Goal: Task Accomplishment & Management: Complete application form

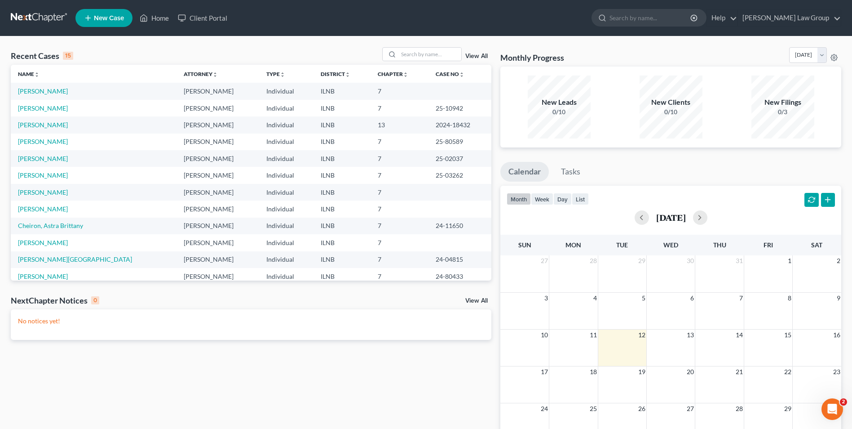
click at [42, 87] on td "[PERSON_NAME]" at bounding box center [94, 91] width 166 height 17
click at [40, 90] on link "[PERSON_NAME]" at bounding box center [43, 91] width 50 height 8
select select "6"
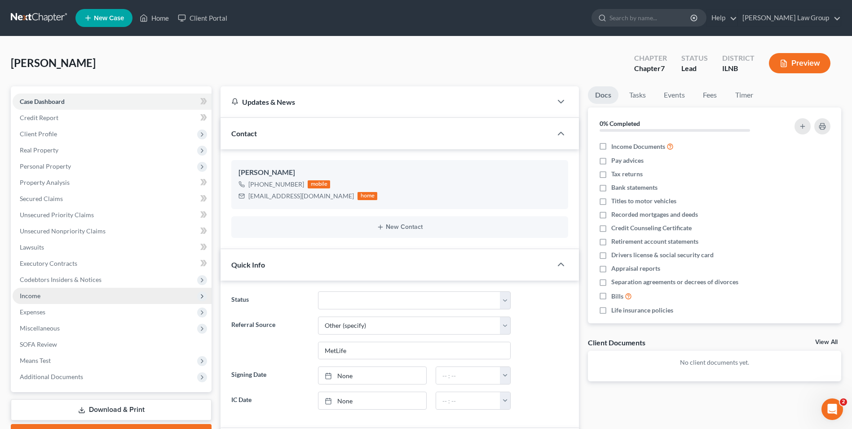
click at [27, 296] on span "Income" at bounding box center [30, 296] width 21 height 8
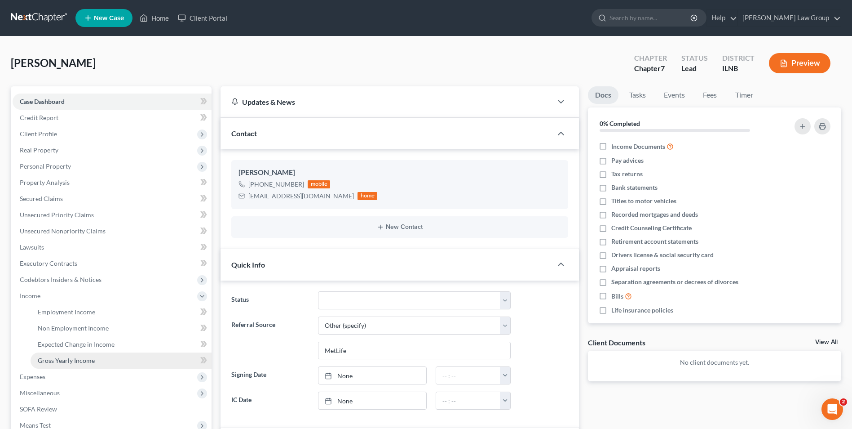
click at [51, 361] on span "Gross Yearly Income" at bounding box center [66, 360] width 57 height 8
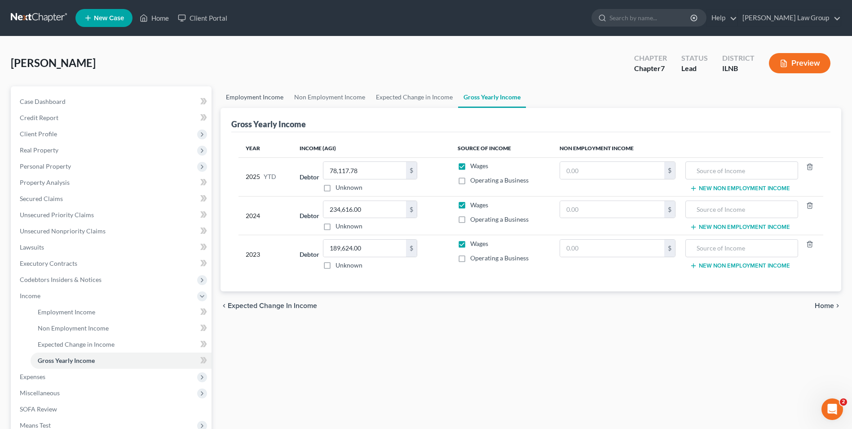
click at [246, 94] on link "Employment Income" at bounding box center [255, 97] width 68 height 22
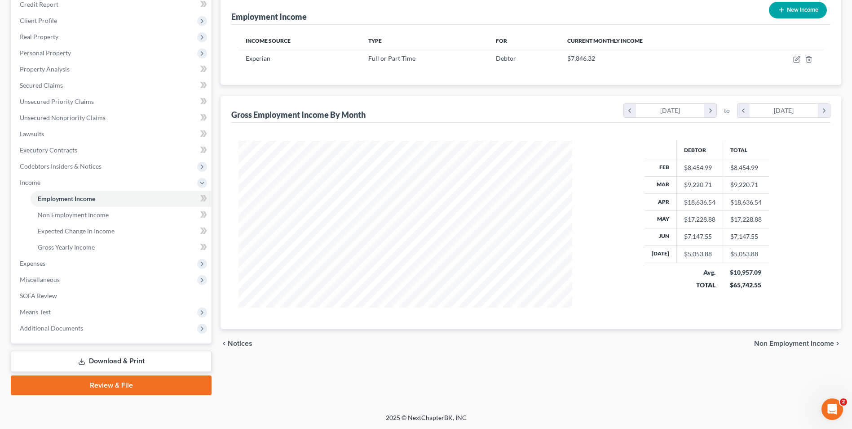
scroll to position [114, 0]
click at [37, 310] on span "Means Test" at bounding box center [35, 311] width 31 height 8
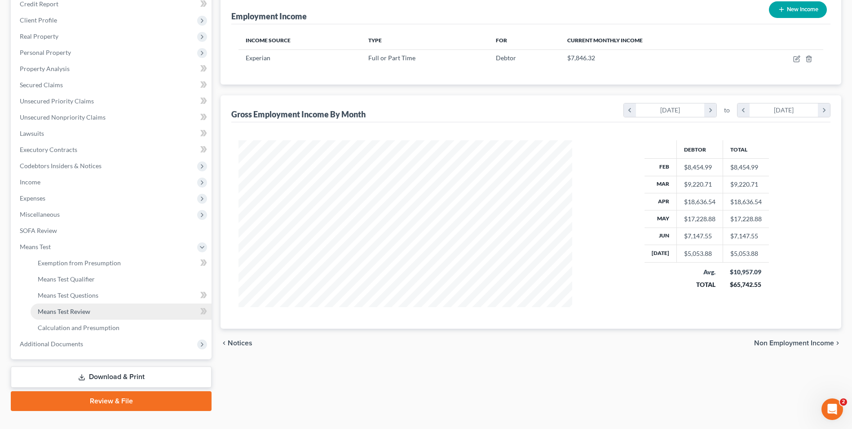
click at [61, 310] on span "Means Test Review" at bounding box center [64, 311] width 53 height 8
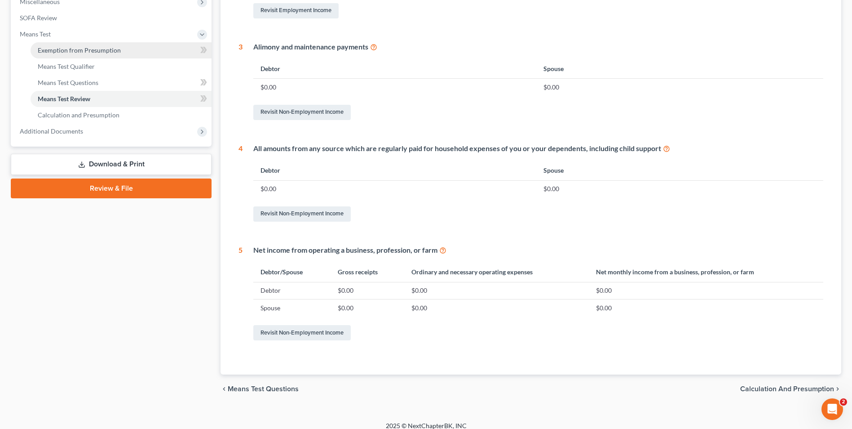
scroll to position [335, 0]
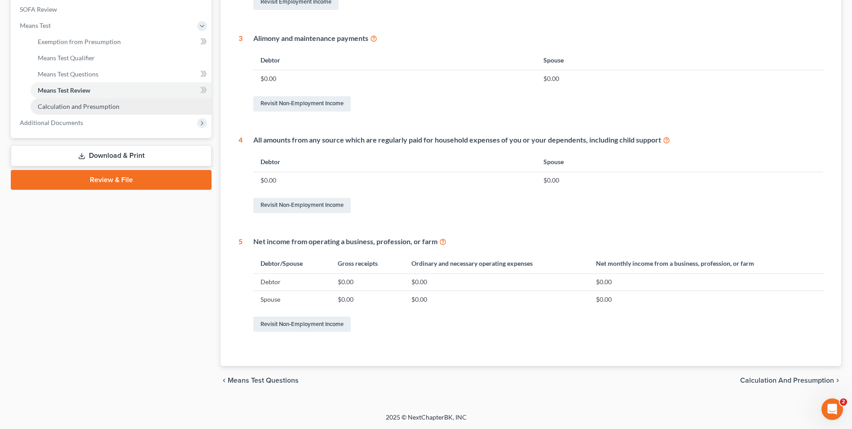
click at [93, 106] on span "Calculation and Presumption" at bounding box center [79, 106] width 82 height 8
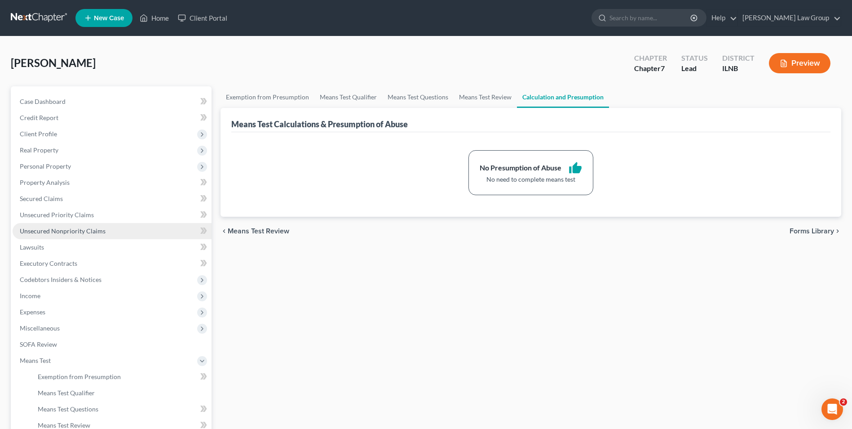
click at [72, 228] on span "Unsecured Nonpriority Claims" at bounding box center [63, 231] width 86 height 8
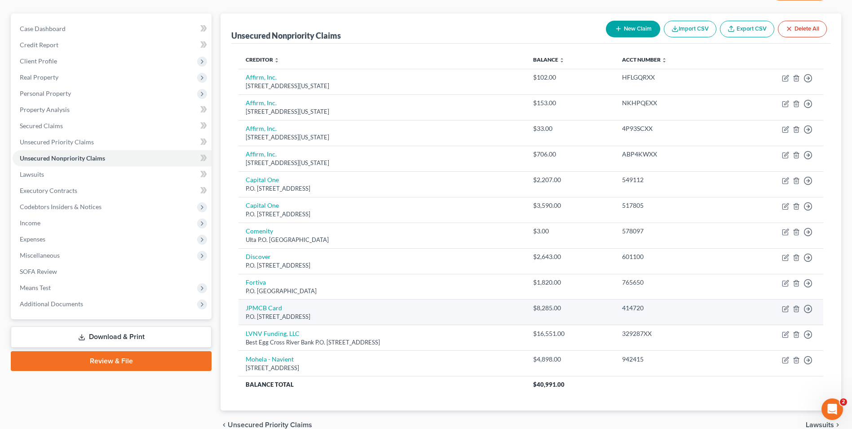
scroll to position [73, 0]
click at [267, 307] on link "JPMCB Card" at bounding box center [264, 307] width 36 height 8
select select "7"
select select "2"
select select "0"
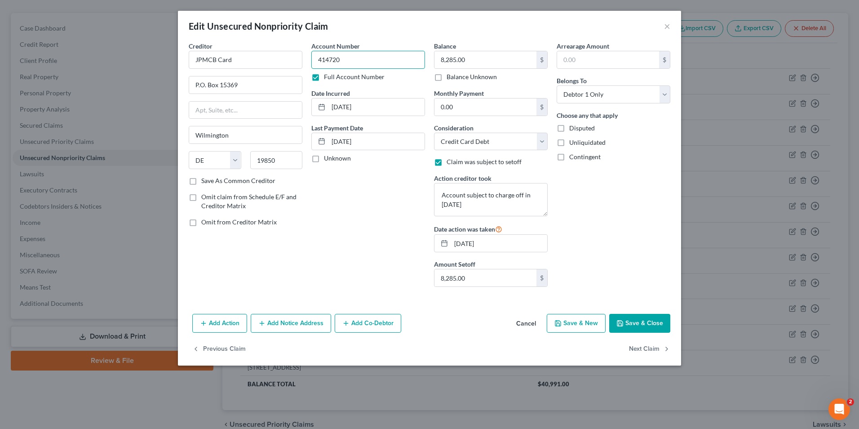
click at [346, 59] on input "414720" at bounding box center [368, 60] width 114 height 18
type input "[CREDIT_CARD_NUMBER]"
click at [492, 62] on input "8,285.00" at bounding box center [486, 59] width 102 height 17
type input "8,522.99"
click at [639, 324] on button "Save & Close" at bounding box center [639, 323] width 61 height 19
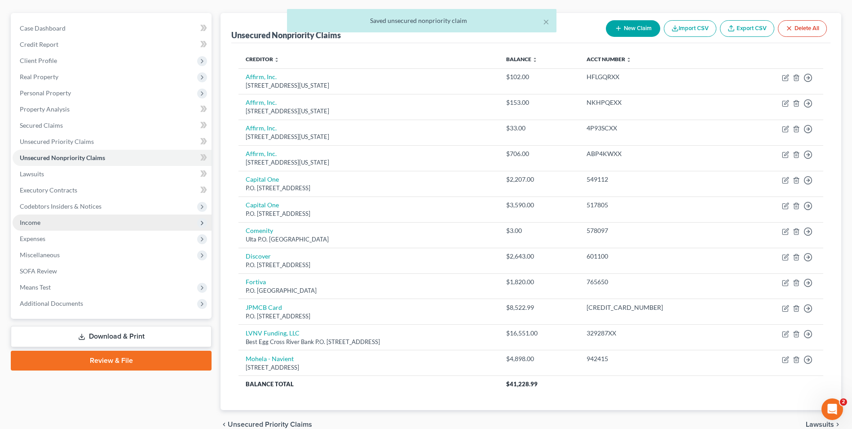
click at [45, 219] on span "Income" at bounding box center [112, 222] width 199 height 16
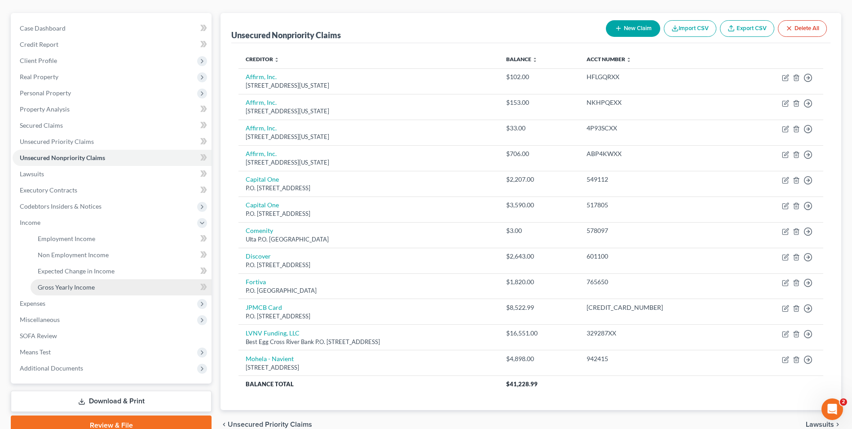
click at [93, 285] on span "Gross Yearly Income" at bounding box center [66, 287] width 57 height 8
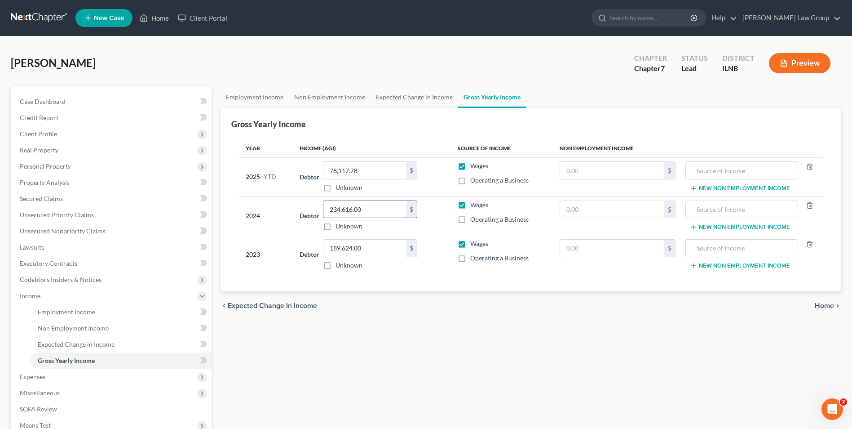
click at [371, 207] on input "234,616.00" at bounding box center [365, 209] width 83 height 17
type input "154,458.13"
click at [369, 252] on input "189,624.00" at bounding box center [365, 248] width 83 height 17
type input "98,662.41"
click at [59, 226] on link "Unsecured Nonpriority Claims" at bounding box center [112, 231] width 199 height 16
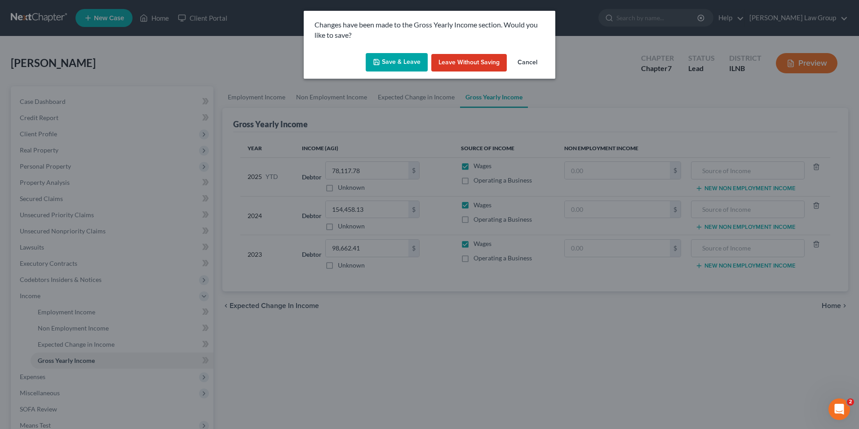
click at [380, 63] on icon "button" at bounding box center [376, 61] width 7 height 7
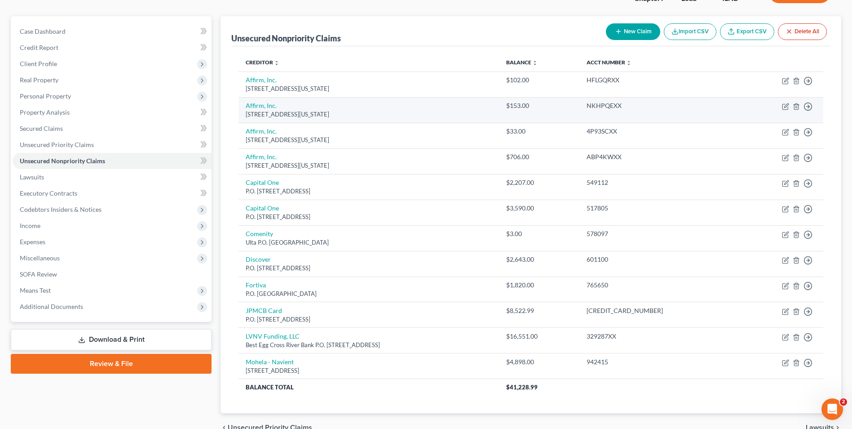
scroll to position [68, 0]
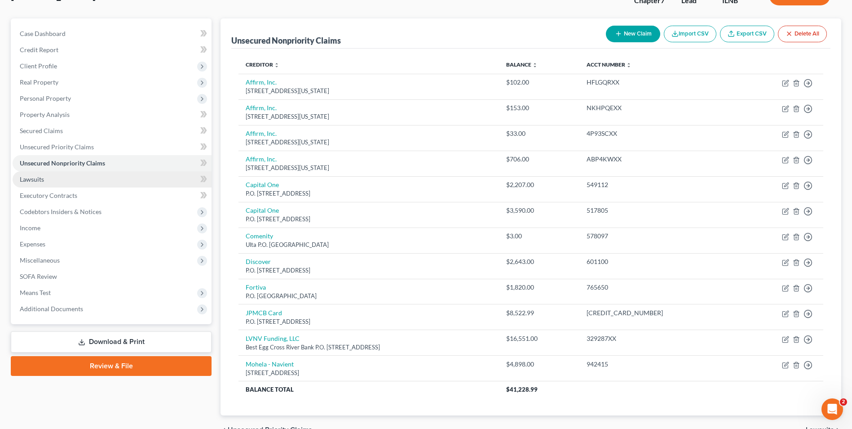
click at [34, 176] on span "Lawsuits" at bounding box center [32, 179] width 24 height 8
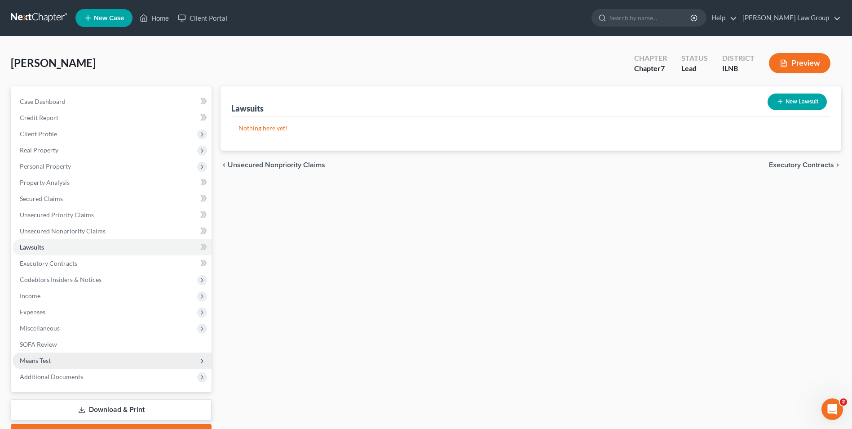
click at [31, 359] on span "Means Test" at bounding box center [35, 360] width 31 height 8
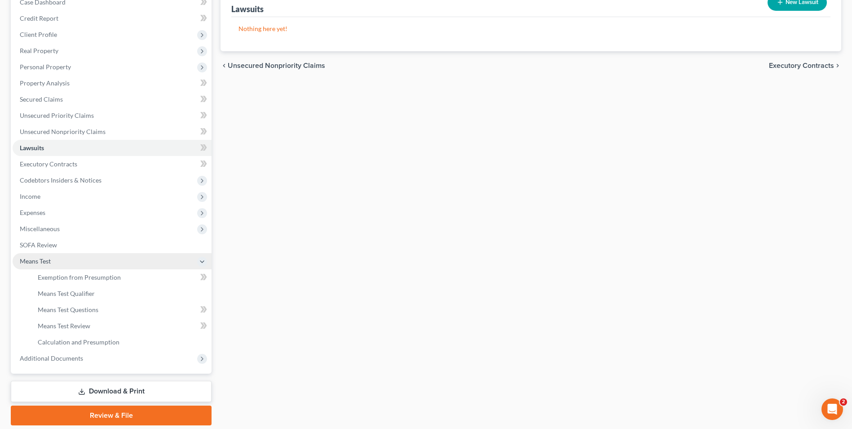
scroll to position [130, 0]
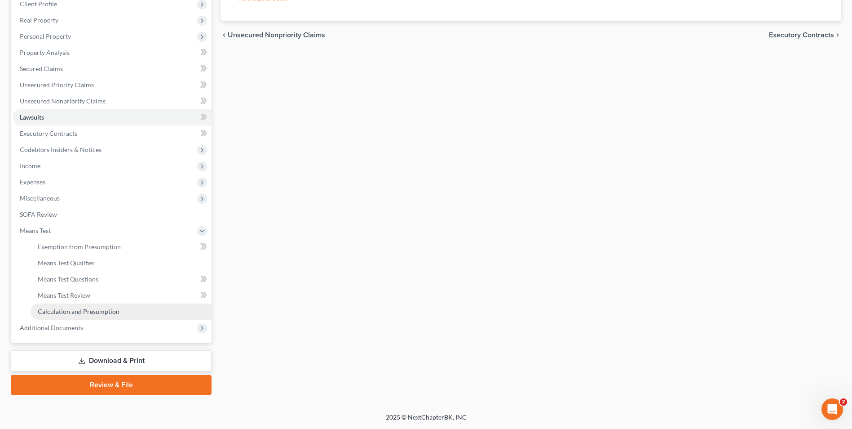
click at [72, 311] on span "Calculation and Presumption" at bounding box center [79, 311] width 82 height 8
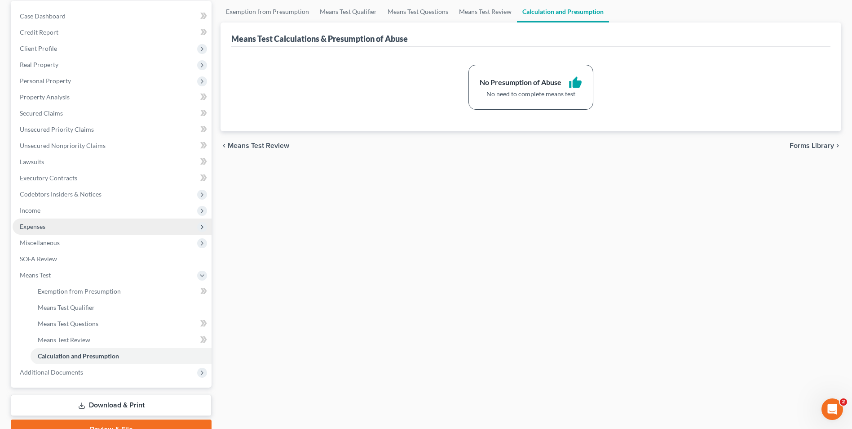
scroll to position [86, 0]
click at [30, 212] on span "Income" at bounding box center [30, 210] width 21 height 8
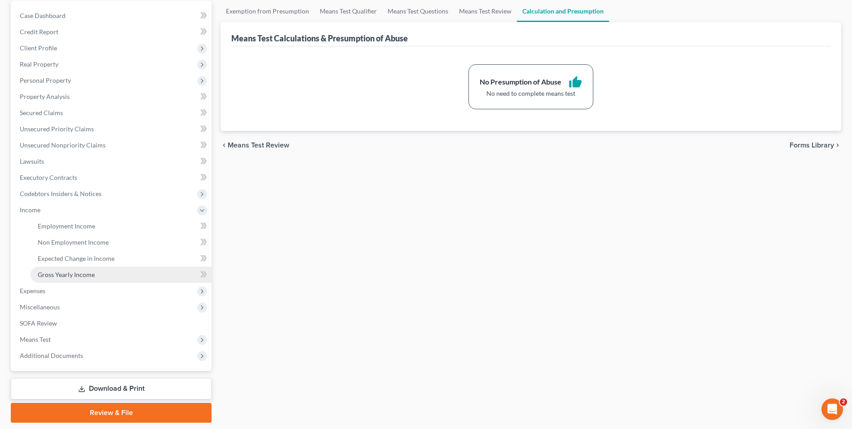
click at [70, 276] on span "Gross Yearly Income" at bounding box center [66, 275] width 57 height 8
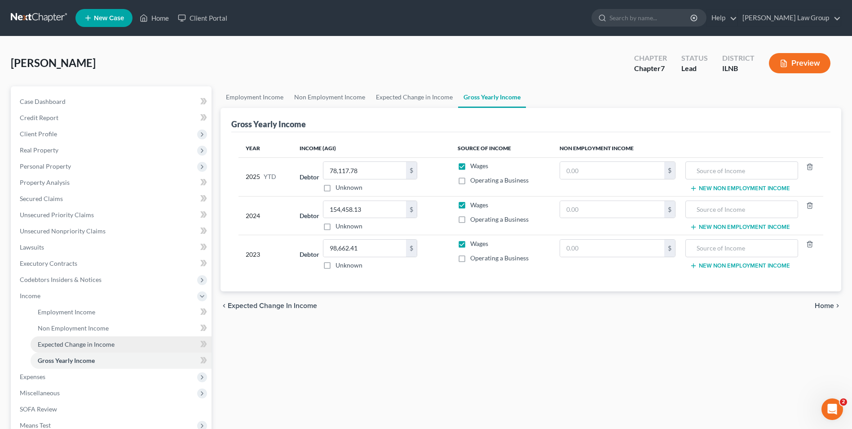
click at [82, 342] on span "Expected Change in Income" at bounding box center [76, 344] width 77 height 8
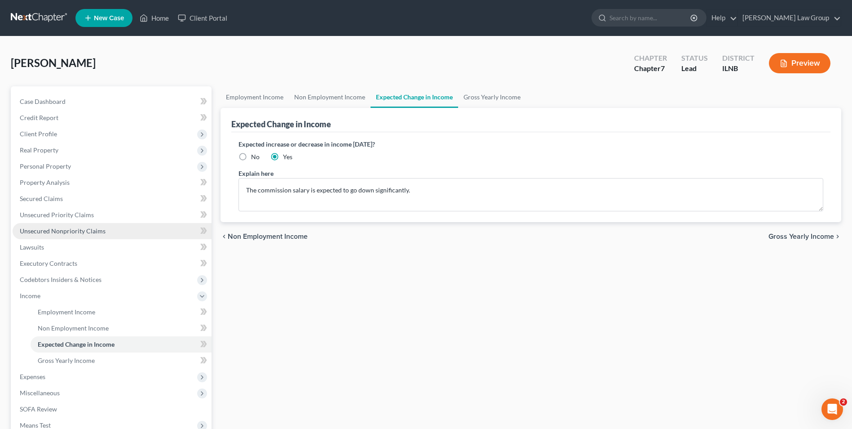
click at [73, 235] on link "Unsecured Nonpriority Claims" at bounding box center [112, 231] width 199 height 16
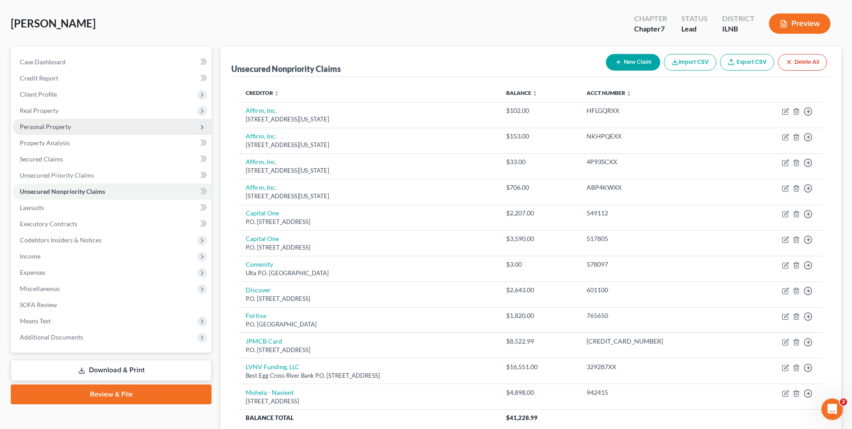
scroll to position [35, 0]
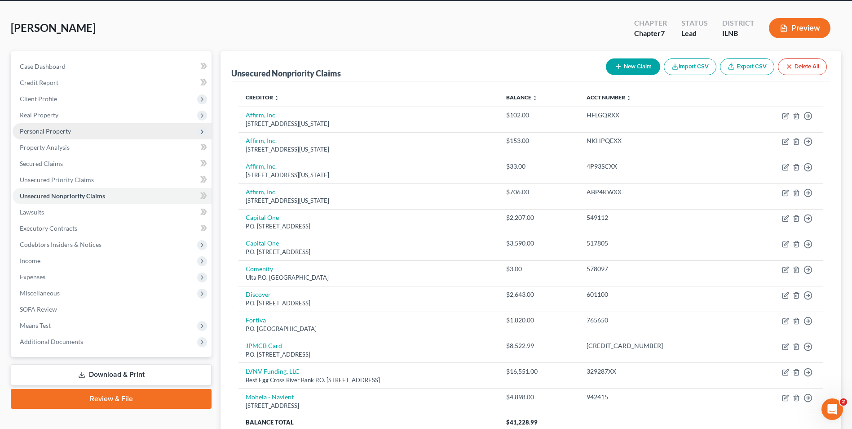
click at [44, 130] on span "Personal Property" at bounding box center [45, 131] width 51 height 8
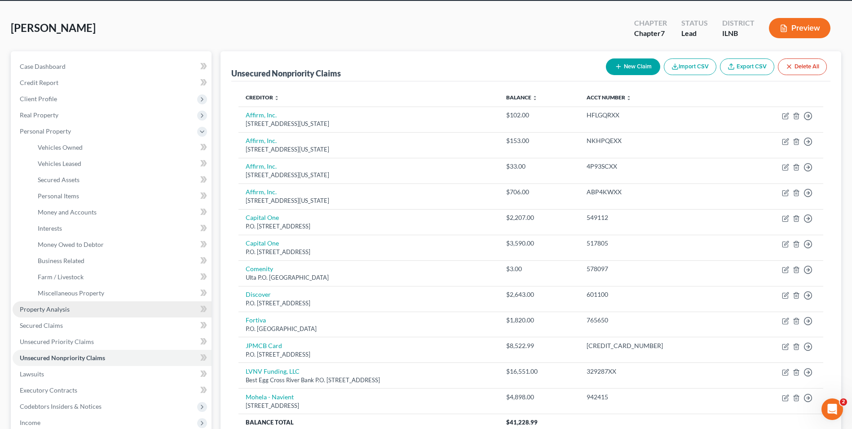
click at [55, 308] on span "Property Analysis" at bounding box center [45, 309] width 50 height 8
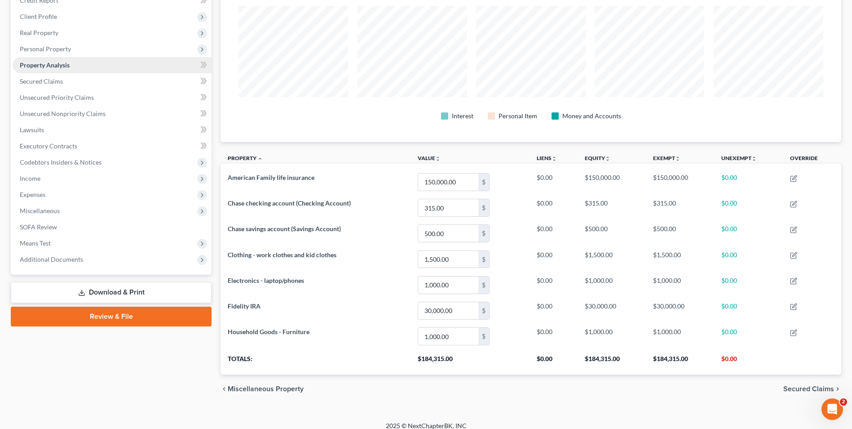
scroll to position [126, 0]
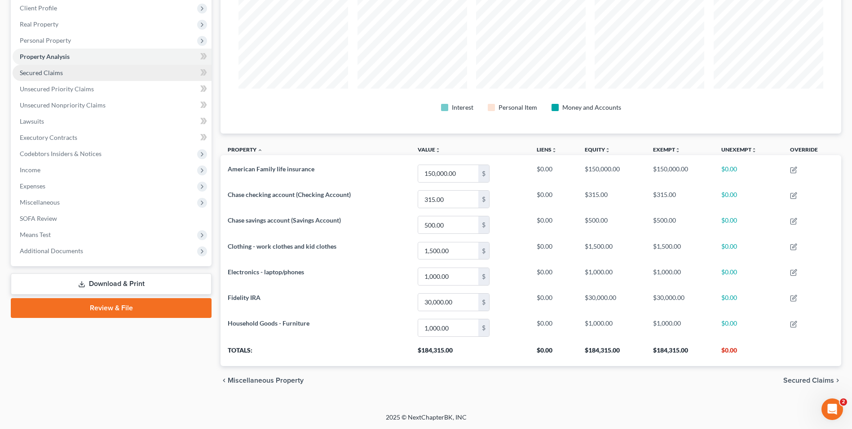
click at [52, 71] on span "Secured Claims" at bounding box center [41, 73] width 43 height 8
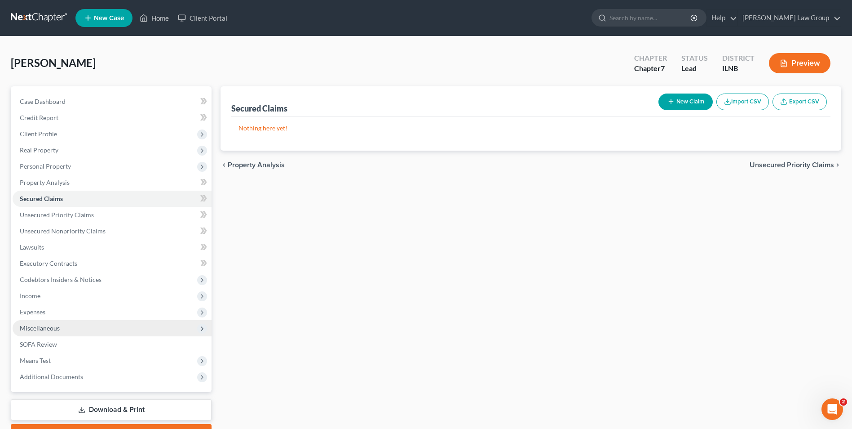
click at [56, 326] on span "Miscellaneous" at bounding box center [40, 328] width 40 height 8
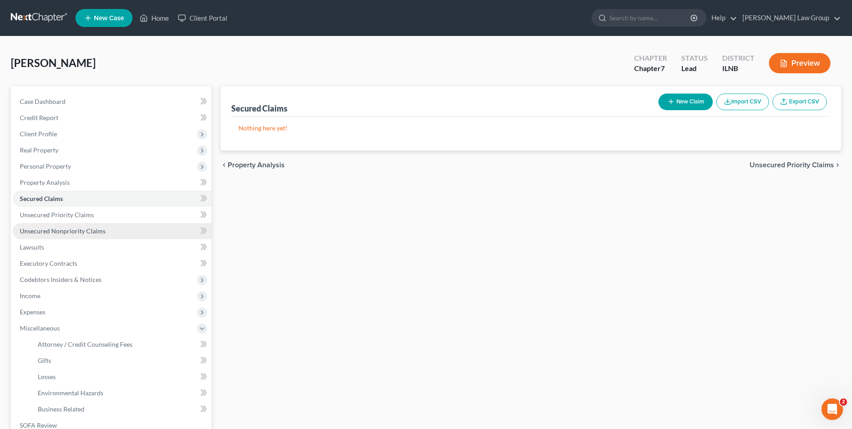
click at [50, 230] on span "Unsecured Nonpriority Claims" at bounding box center [63, 231] width 86 height 8
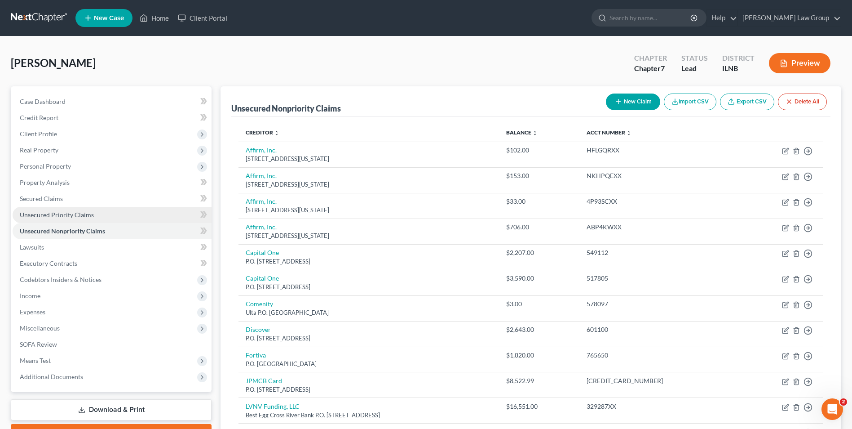
click at [61, 211] on span "Unsecured Priority Claims" at bounding box center [57, 215] width 74 height 8
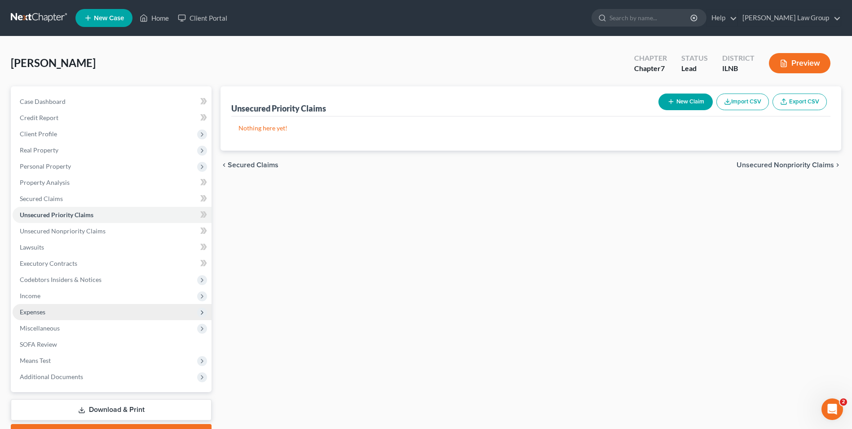
click at [51, 310] on span "Expenses" at bounding box center [112, 312] width 199 height 16
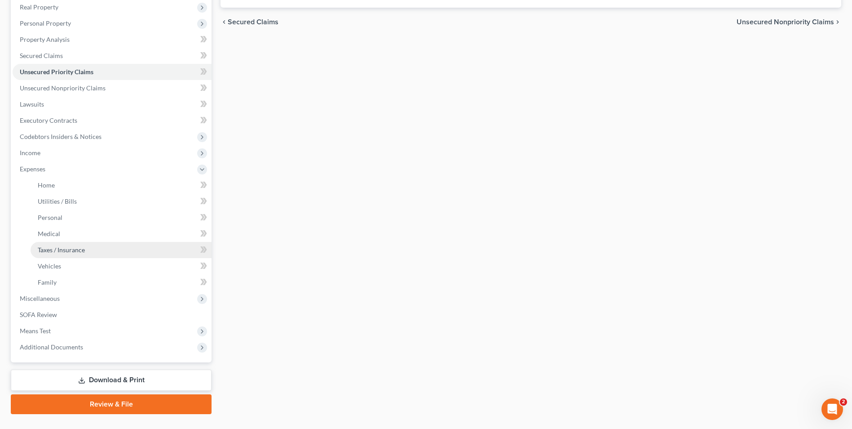
scroll to position [152, 0]
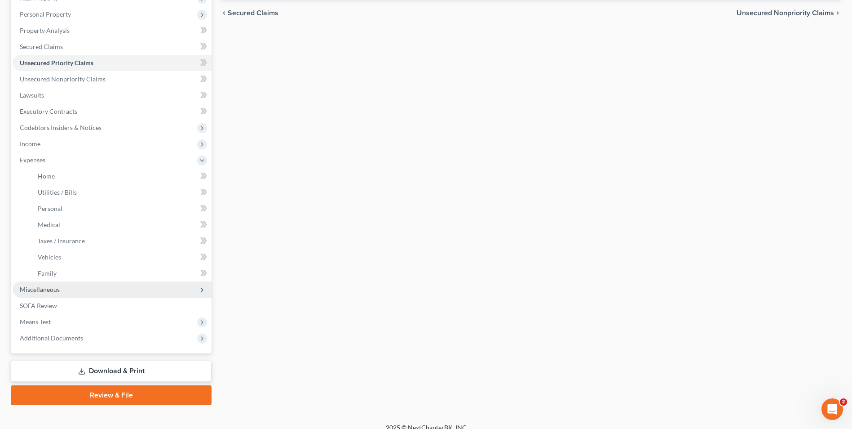
click at [48, 283] on span "Miscellaneous" at bounding box center [112, 289] width 199 height 16
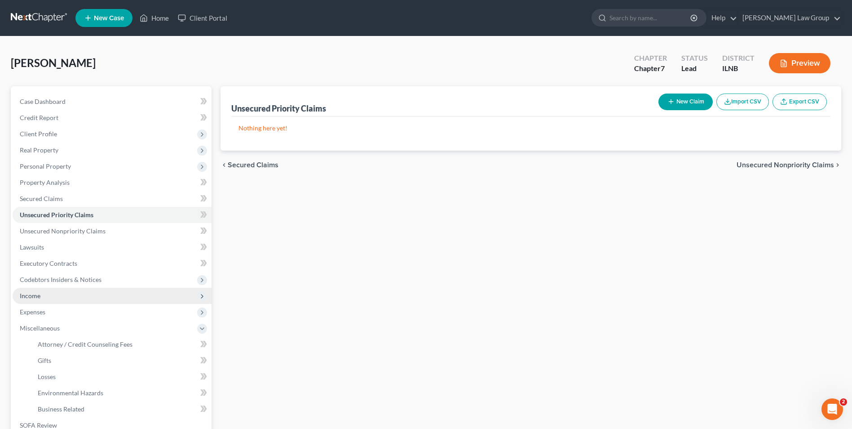
scroll to position [4, 0]
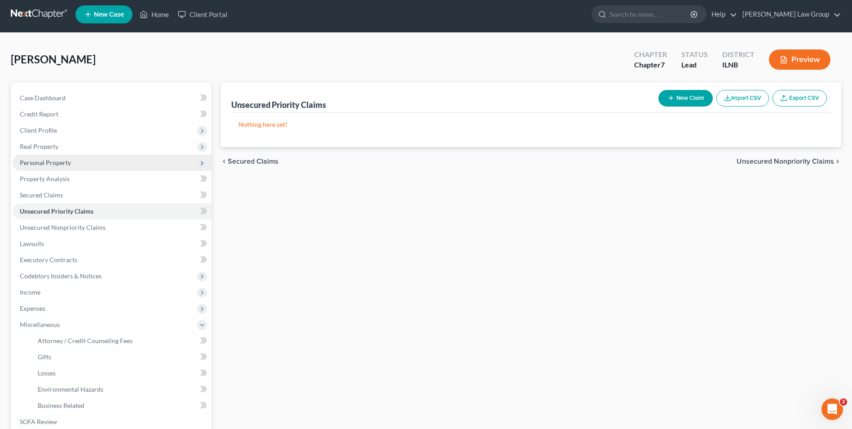
click at [90, 163] on span "Personal Property" at bounding box center [112, 163] width 199 height 16
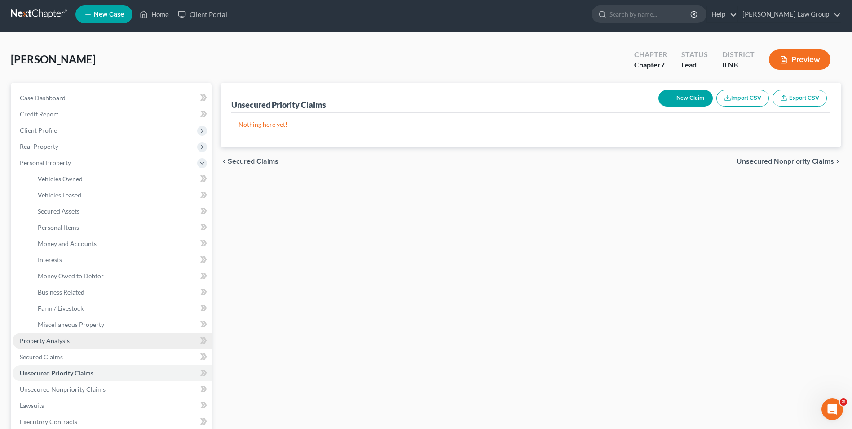
click at [58, 338] on span "Property Analysis" at bounding box center [45, 341] width 50 height 8
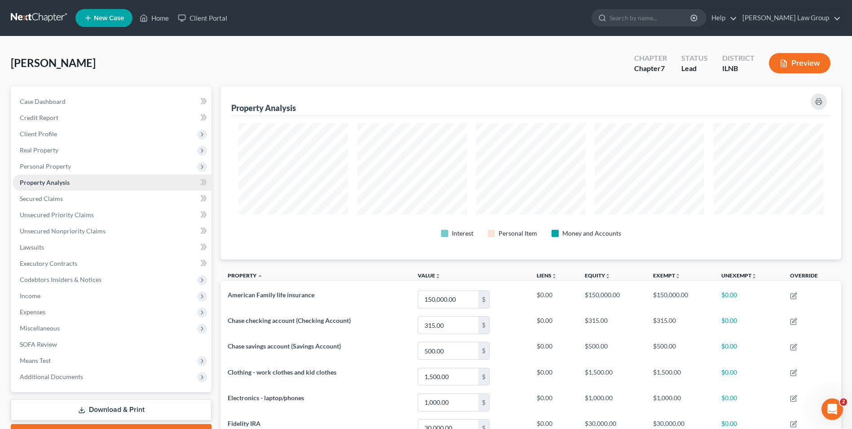
scroll to position [449172, 448724]
click at [49, 200] on span "Secured Claims" at bounding box center [41, 199] width 43 height 8
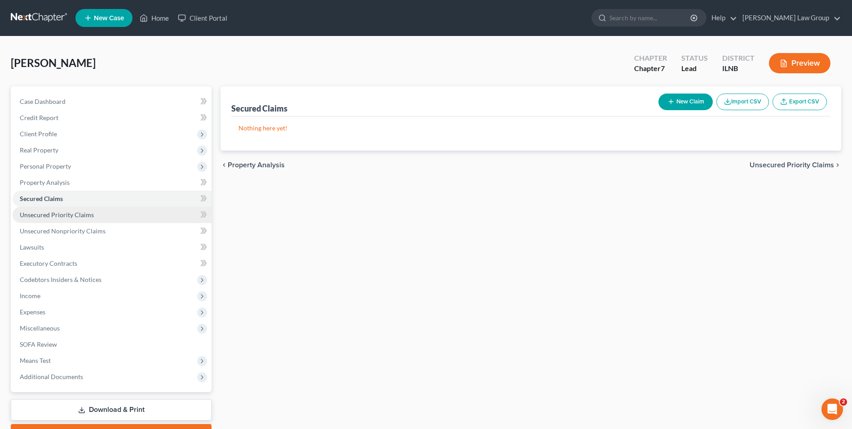
click at [65, 217] on span "Unsecured Priority Claims" at bounding box center [57, 215] width 74 height 8
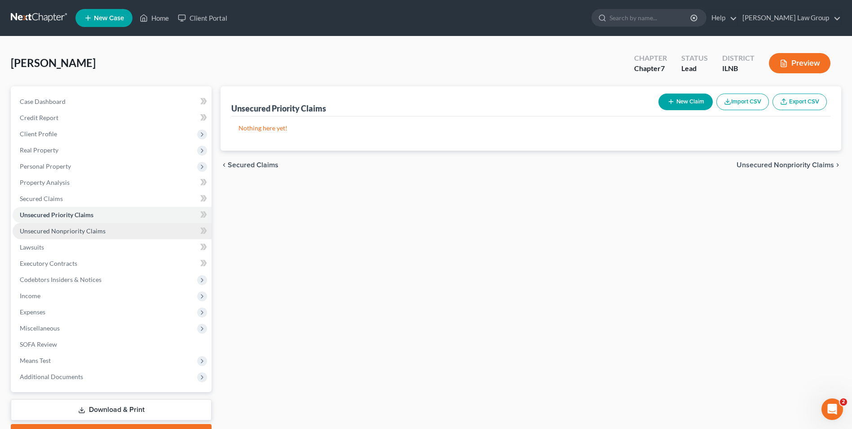
click at [66, 231] on span "Unsecured Nonpriority Claims" at bounding box center [63, 231] width 86 height 8
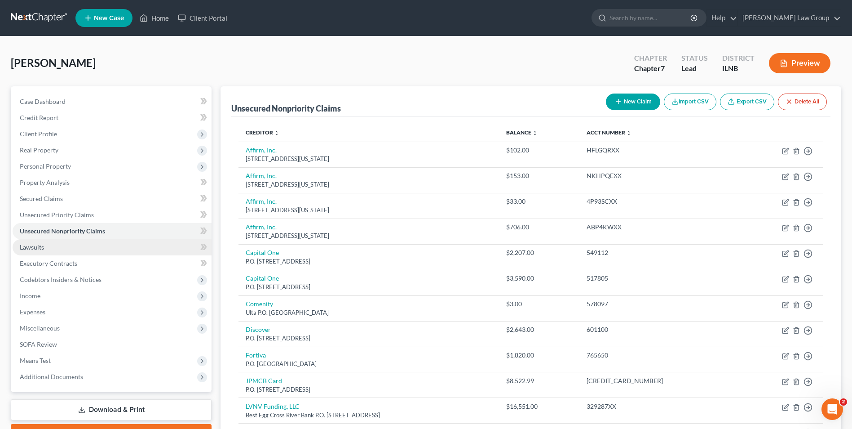
click at [55, 245] on link "Lawsuits" at bounding box center [112, 247] width 199 height 16
